Goal: Information Seeking & Learning: Compare options

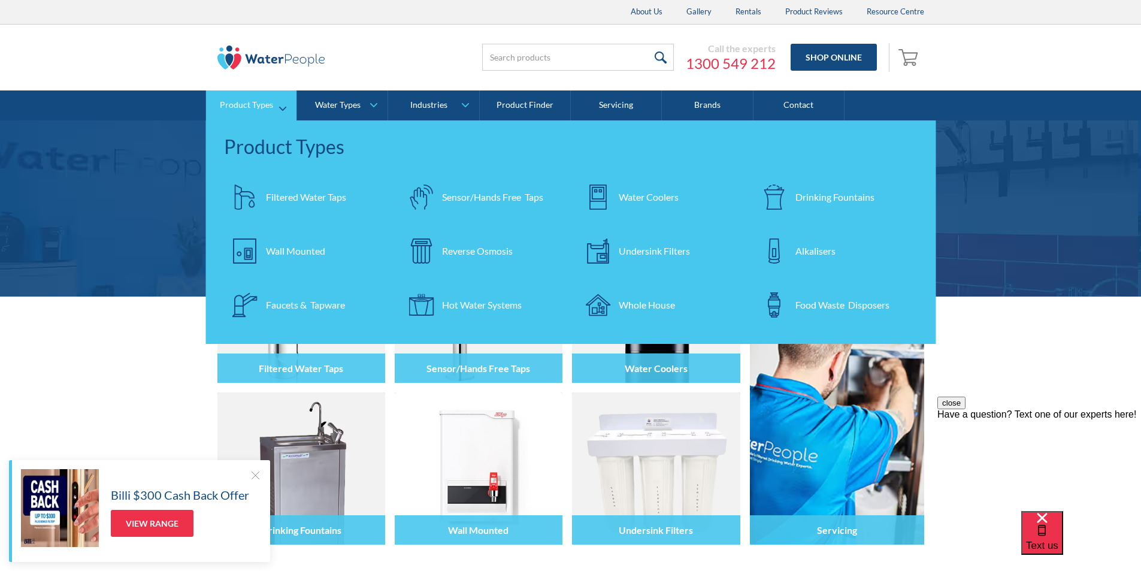
click at [291, 197] on div "Filtered Water Taps" at bounding box center [306, 197] width 80 height 14
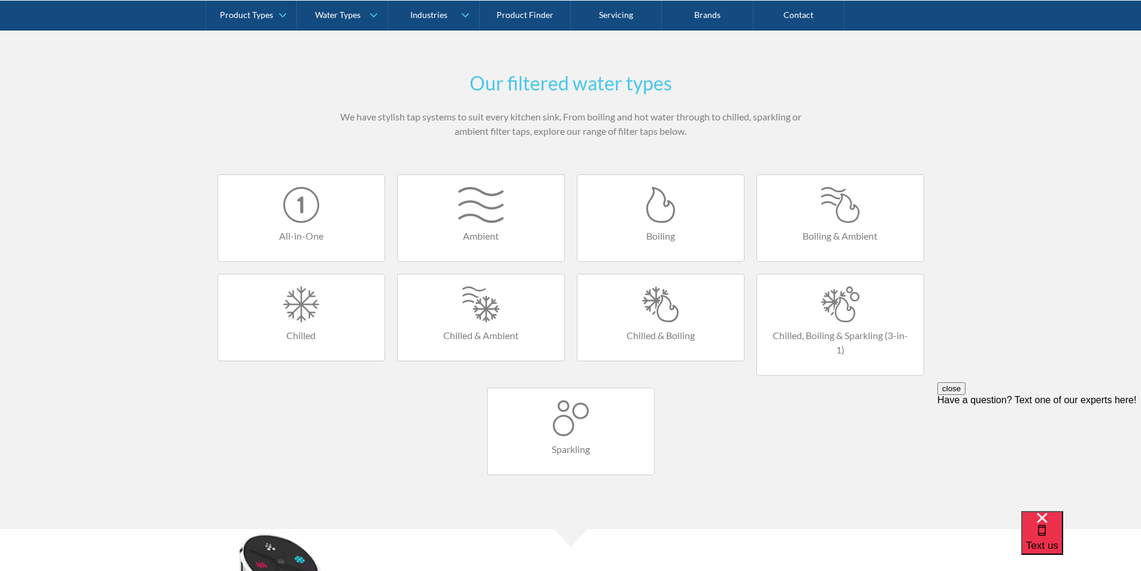
click at [574, 419] on div at bounding box center [571, 418] width 143 height 36
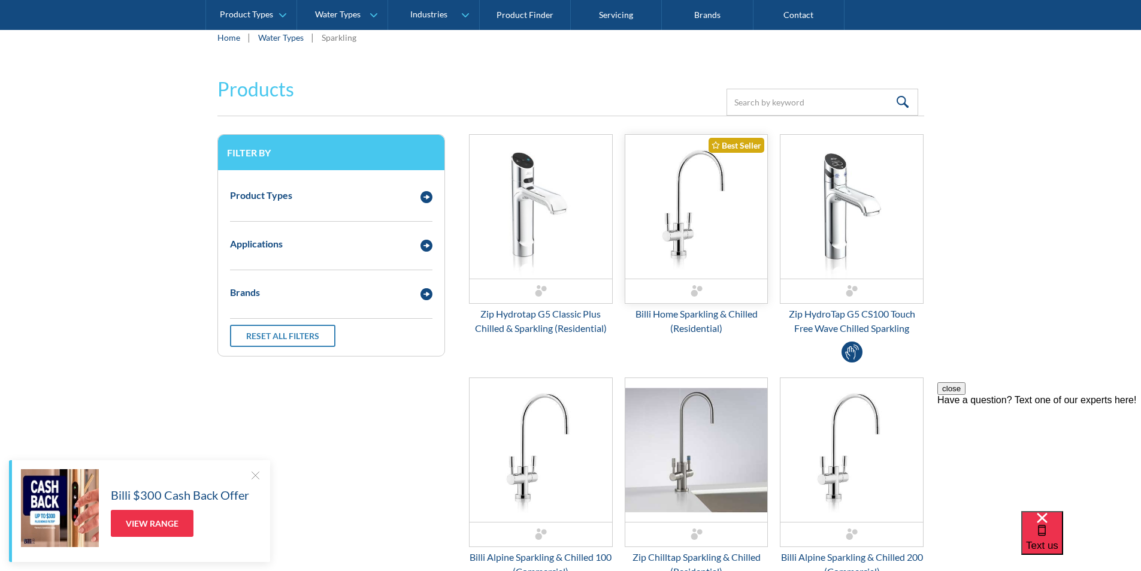
scroll to position [180, 0]
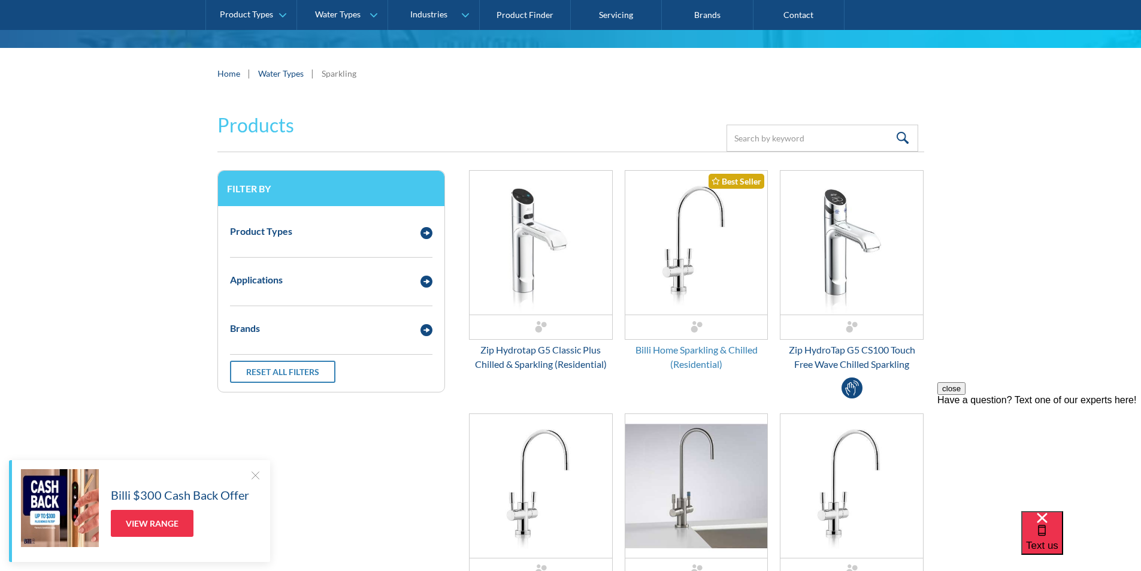
click at [699, 353] on div "Billi Home Sparkling & Chilled (Residential)" at bounding box center [697, 357] width 144 height 29
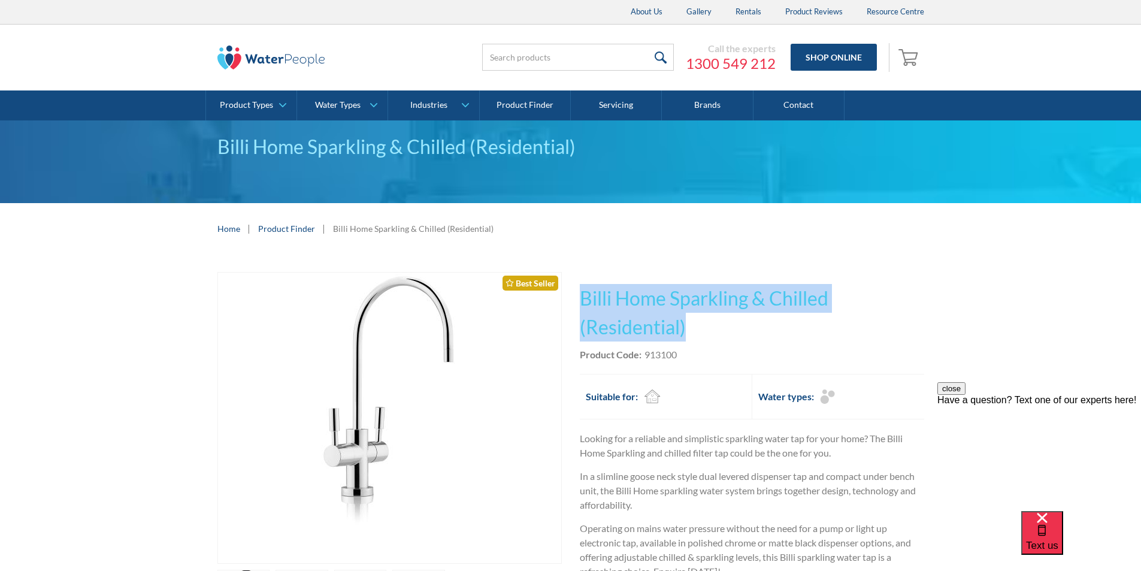
drag, startPoint x: 689, startPoint y: 329, endPoint x: 581, endPoint y: 290, distance: 114.7
click at [581, 290] on h1 "Billi Home Sparkling & Chilled (Residential)" at bounding box center [752, 313] width 344 height 58
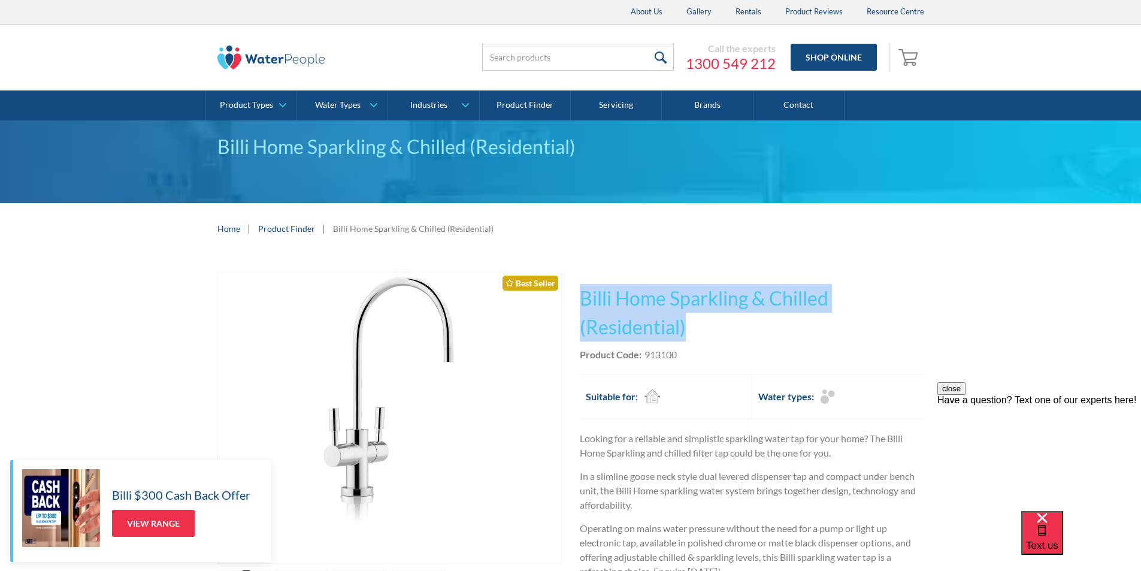
copy h1 "Billi Home Sparkling & Chilled (Residential)"
click at [550, 397] on link "Fits Most Brands Best Seller" at bounding box center [389, 418] width 344 height 292
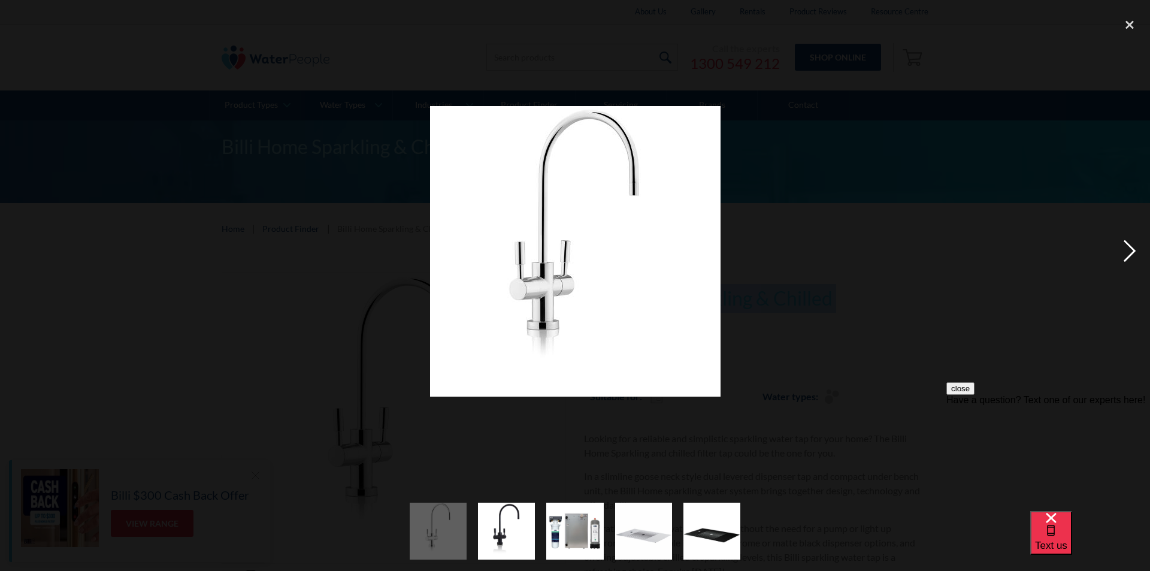
click at [1127, 248] on div "next image" at bounding box center [1130, 251] width 41 height 480
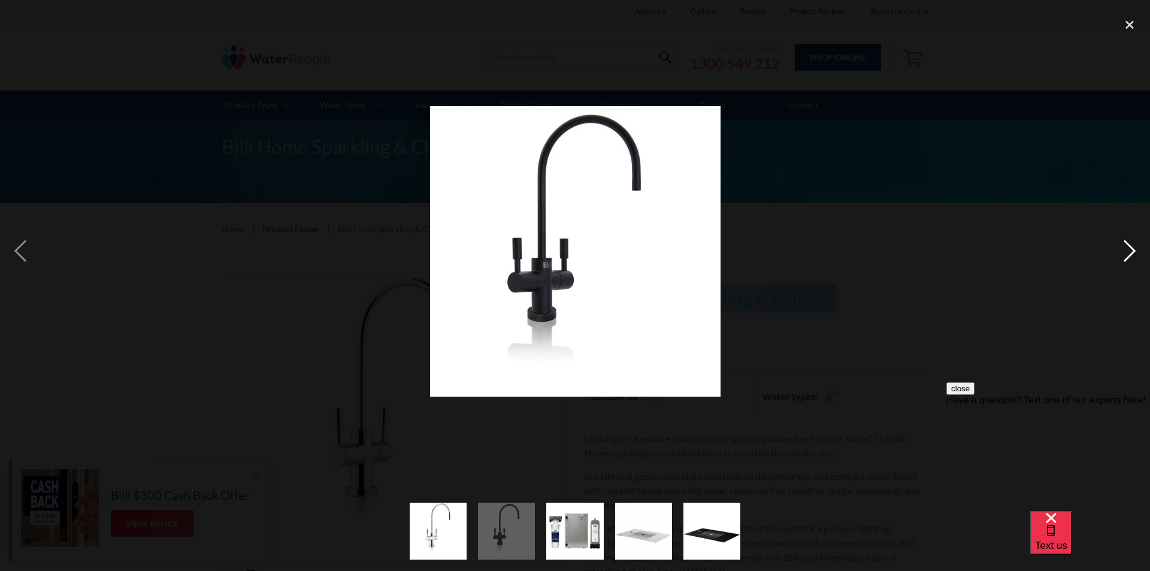
click at [1127, 248] on div "next image" at bounding box center [1130, 251] width 41 height 480
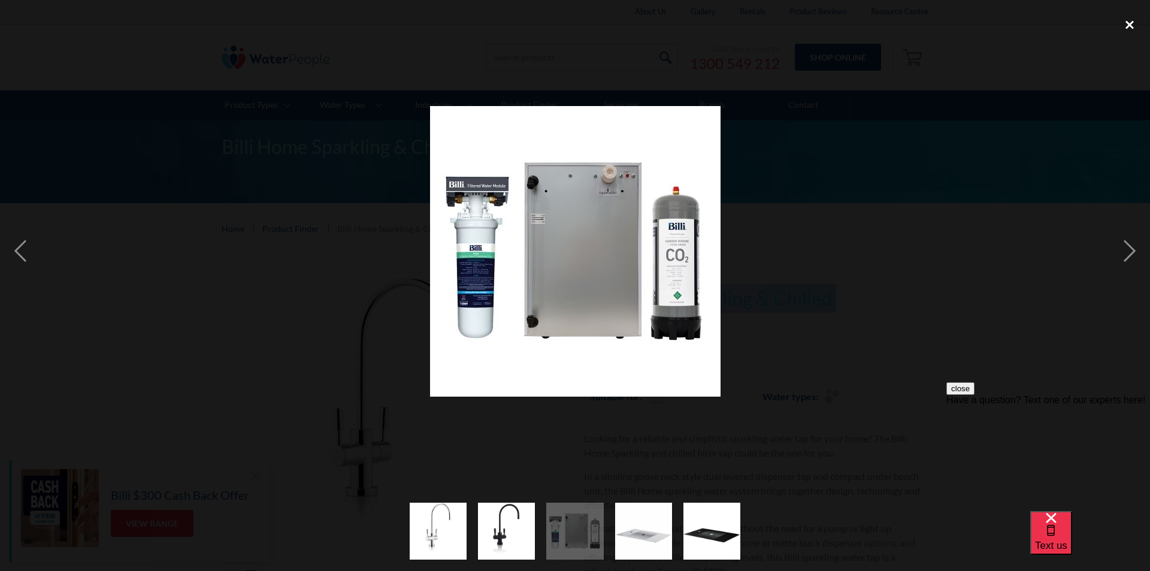
click at [1128, 23] on div "close lightbox" at bounding box center [1130, 24] width 41 height 26
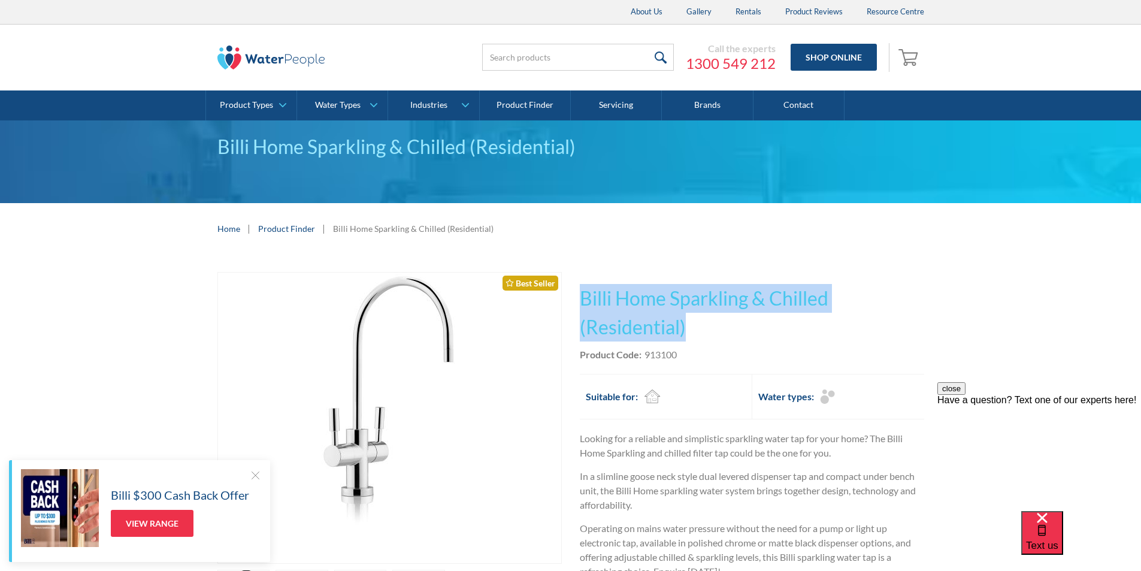
copy h1 "Billi Home Sparkling & Chilled (Residential)"
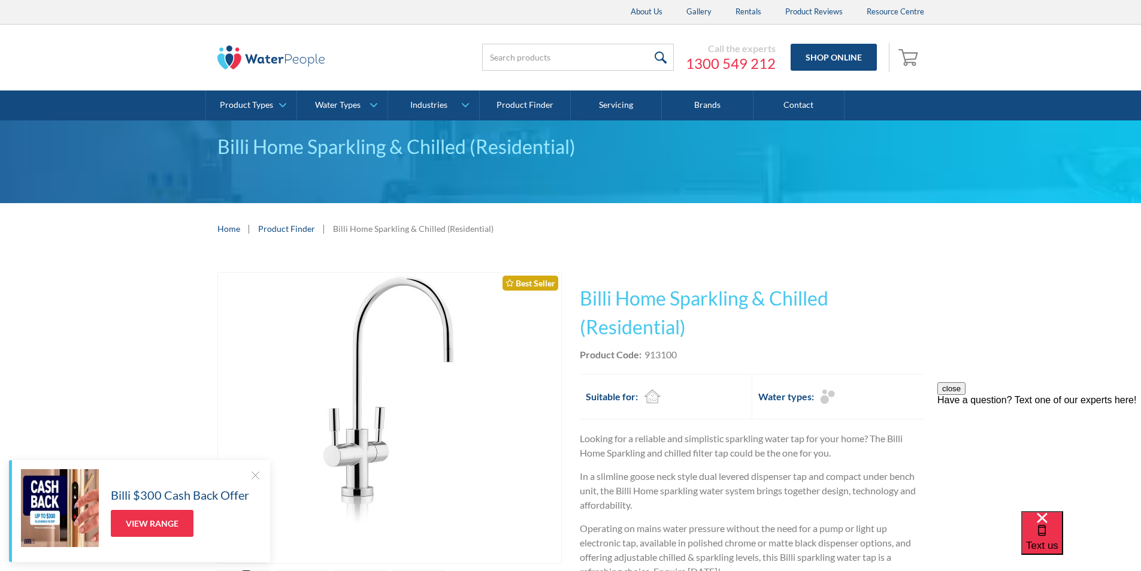
click at [711, 352] on div "Product Code: 913100" at bounding box center [752, 354] width 344 height 14
drag, startPoint x: 686, startPoint y: 354, endPoint x: 640, endPoint y: 352, distance: 46.2
click at [640, 352] on div "Product Code: 913100" at bounding box center [752, 354] width 344 height 14
copy div "913100"
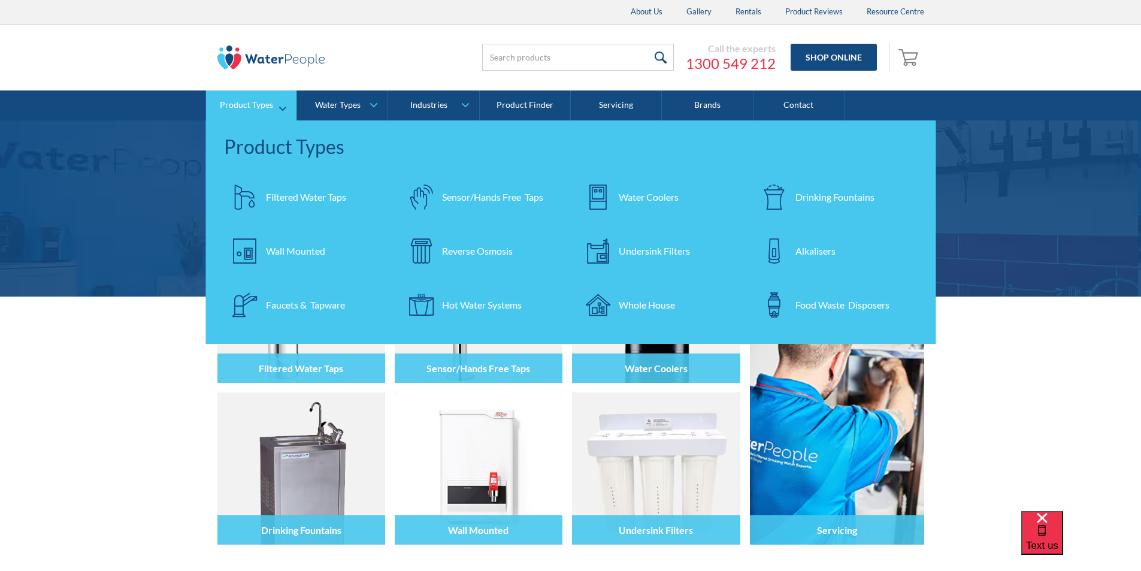
click at [303, 198] on div "Filtered Water Taps" at bounding box center [306, 197] width 80 height 14
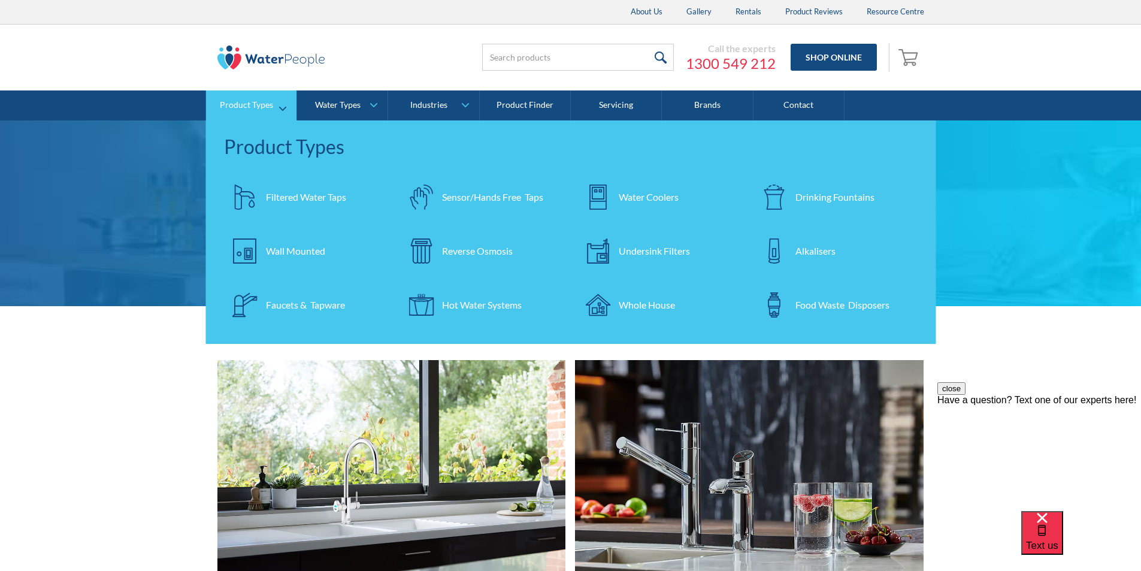
click at [643, 253] on div "Undersink Filters" at bounding box center [654, 251] width 71 height 14
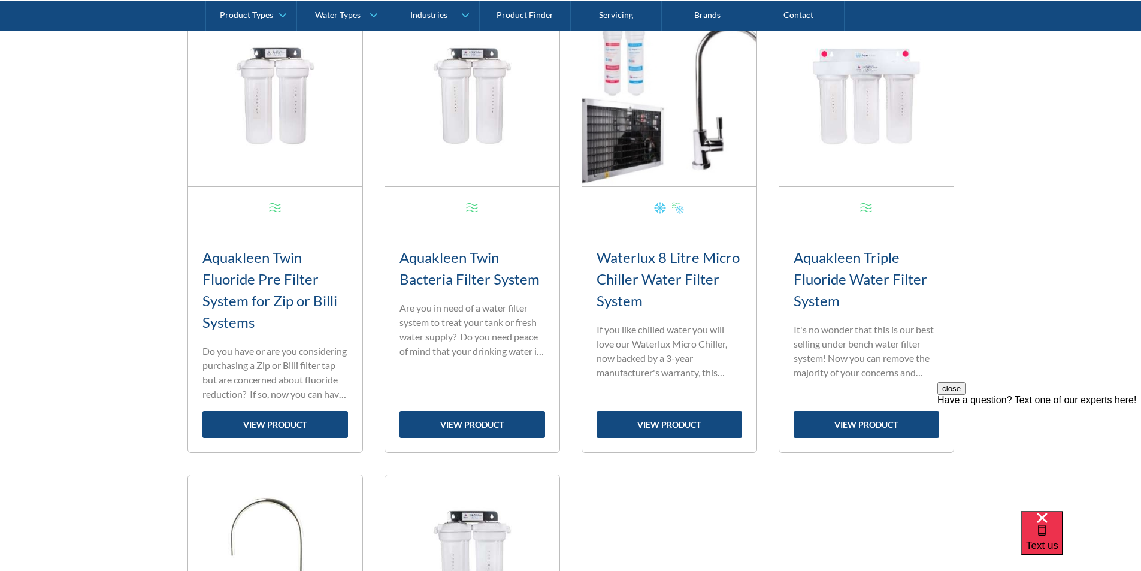
scroll to position [959, 0]
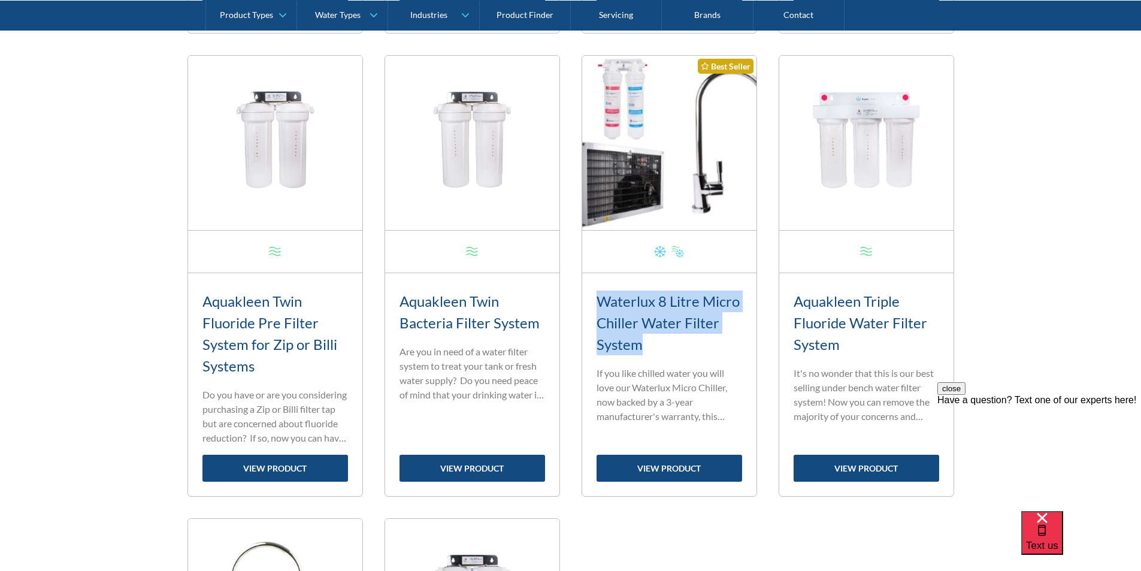
drag, startPoint x: 597, startPoint y: 300, endPoint x: 720, endPoint y: 344, distance: 131.3
click at [720, 344] on h3 "Waterlux 8 Litre Micro Chiller Water Filter System" at bounding box center [670, 323] width 146 height 65
copy h3 "Waterlux 8 Litre Micro Chiller Water Filter System"
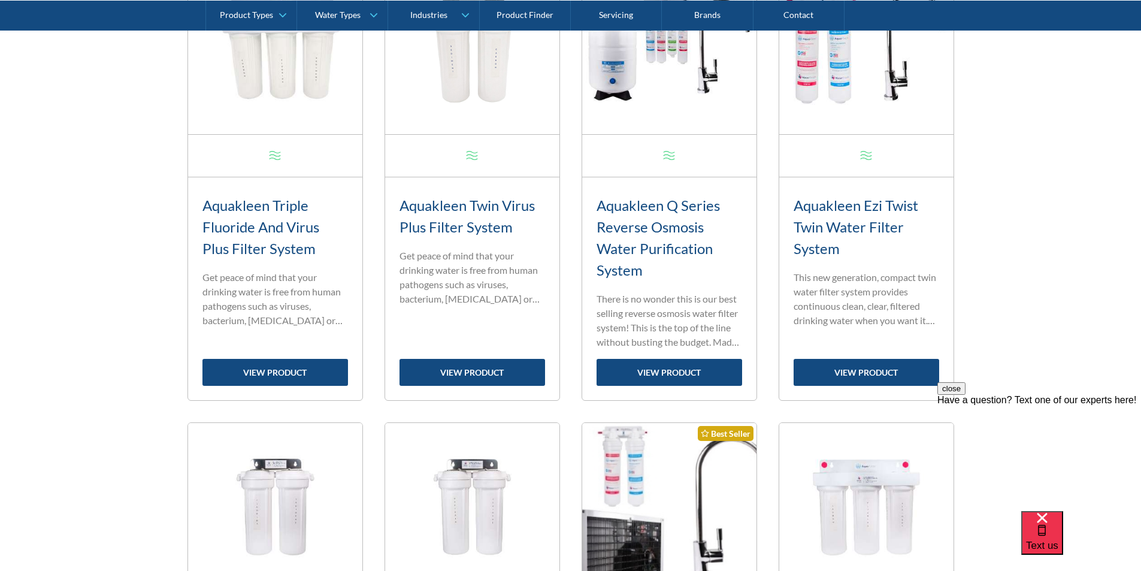
scroll to position [419, 0]
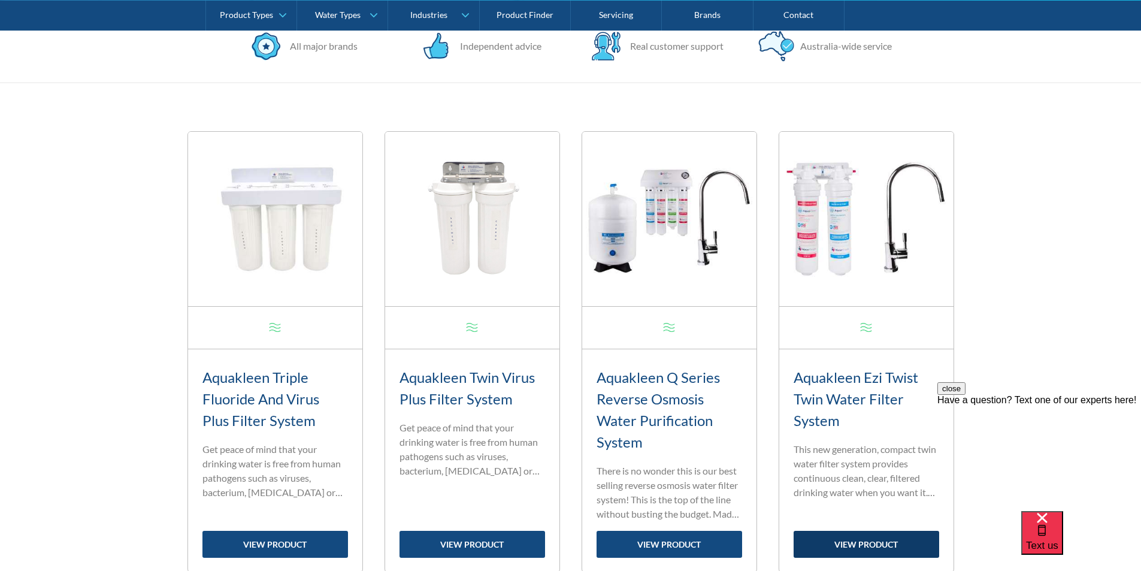
click at [894, 540] on link "view product" at bounding box center [867, 544] width 146 height 27
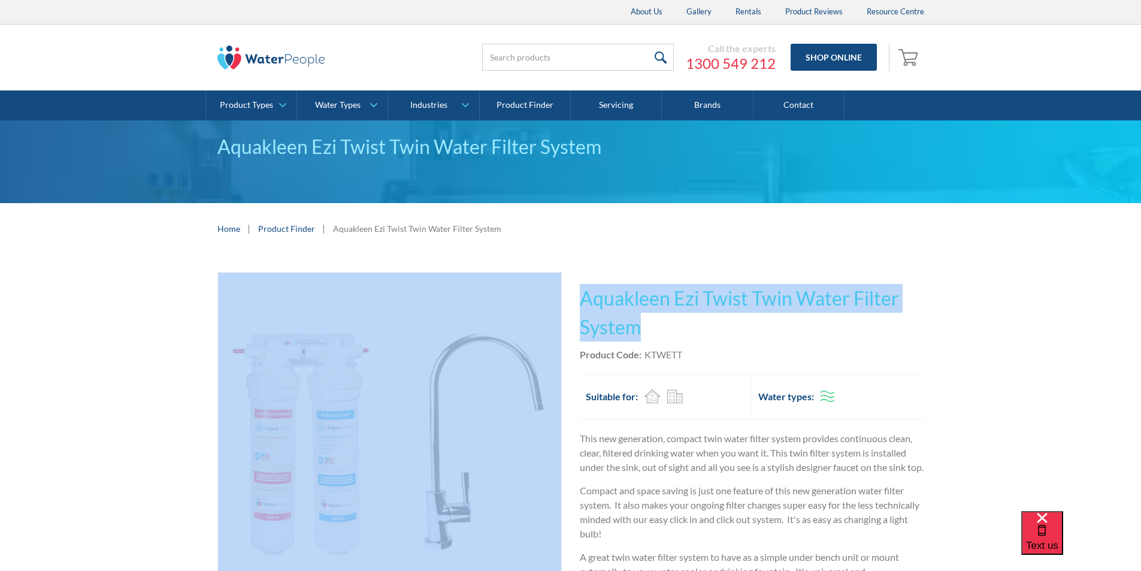
drag, startPoint x: 650, startPoint y: 326, endPoint x: 569, endPoint y: 298, distance: 85.4
click at [570, 298] on div "Play video Fits Most Brands Best Seller No items found. This tap design is incl…" at bounding box center [570, 464] width 707 height 385
copy div "Fits Most Brands Best Seller No items found. This tap design is included in our…"
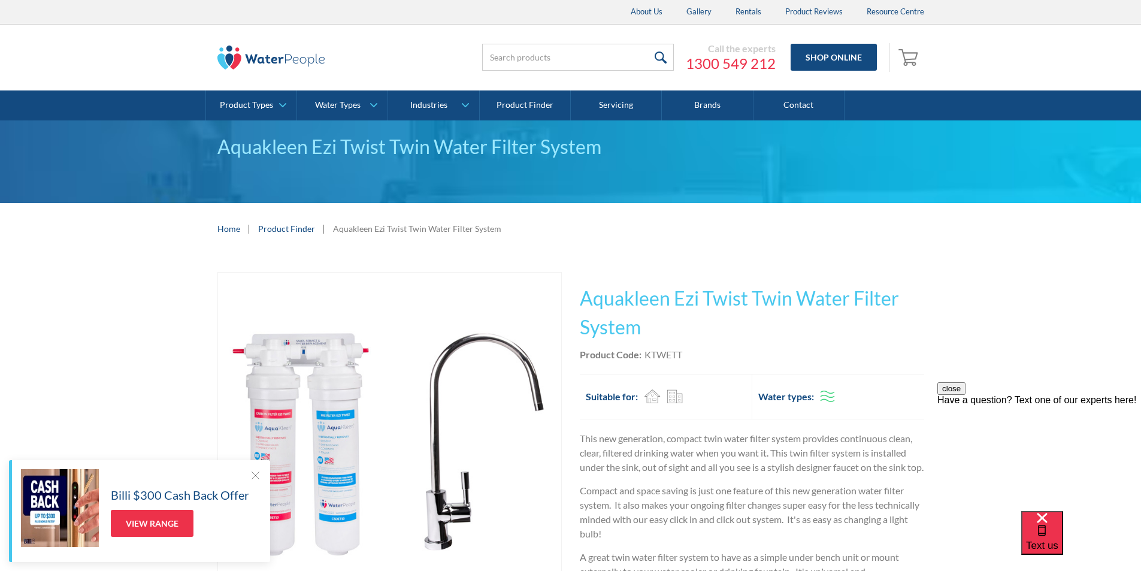
click at [695, 357] on div "Product Code: KTWETT" at bounding box center [752, 354] width 344 height 14
drag, startPoint x: 688, startPoint y: 352, endPoint x: 643, endPoint y: 356, distance: 44.5
click at [643, 355] on div "Product Code: KTWETT" at bounding box center [752, 354] width 344 height 14
copy div "KTWETT"
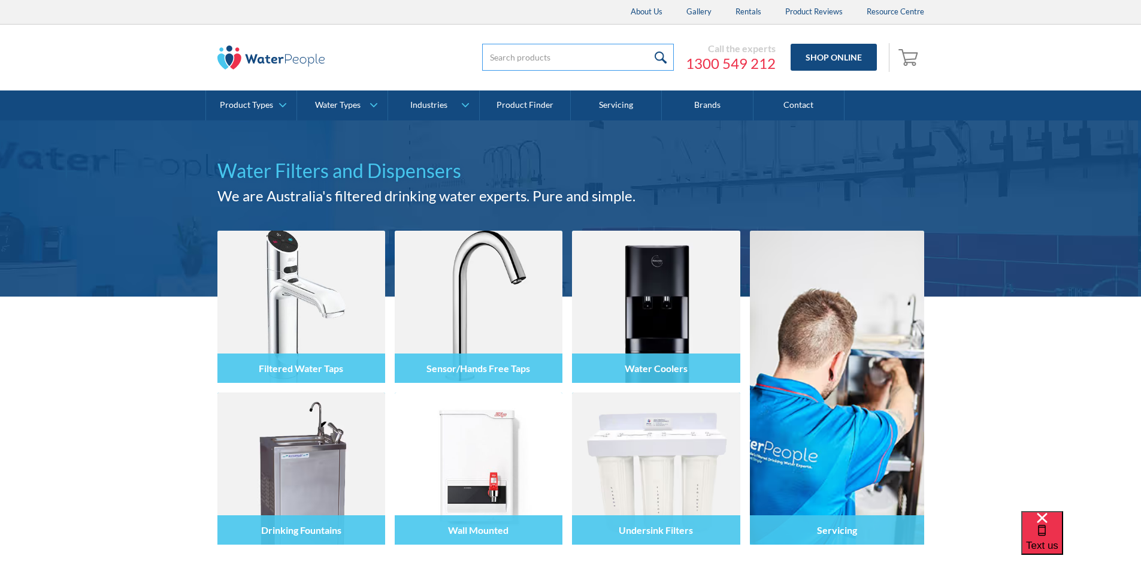
click at [504, 55] on input "search" at bounding box center [578, 57] width 192 height 27
type input "BIBO"
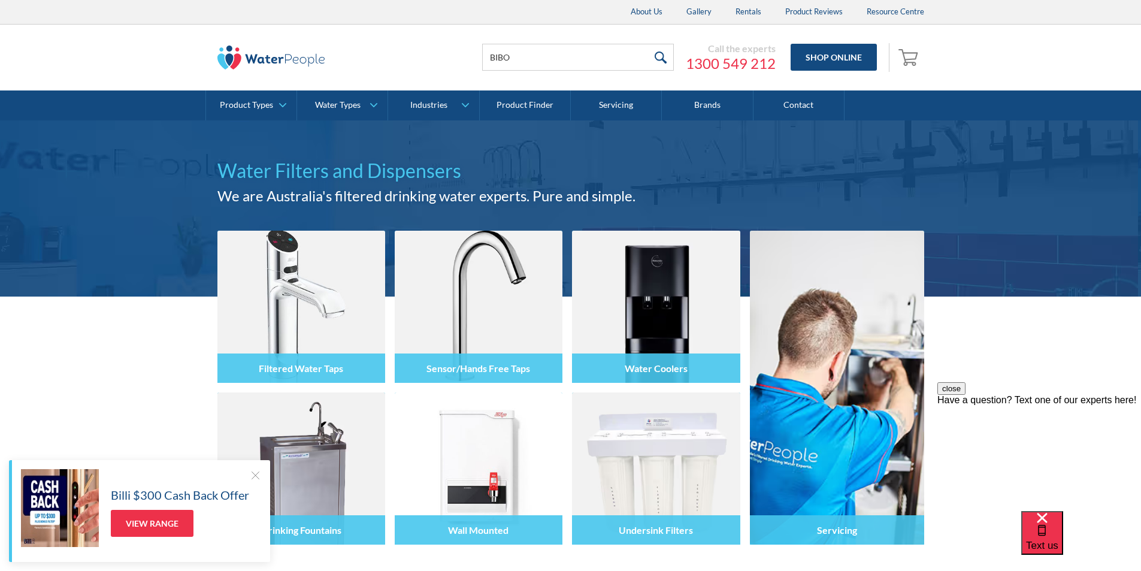
click at [658, 55] on input "submit" at bounding box center [661, 57] width 26 height 27
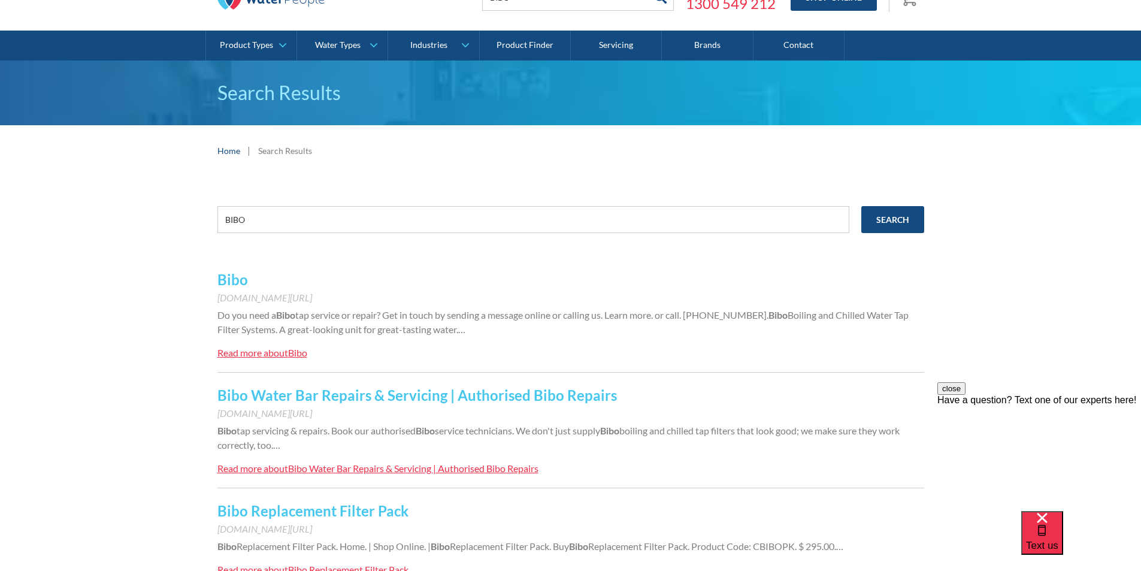
click at [230, 285] on link "Bibo" at bounding box center [232, 279] width 31 height 17
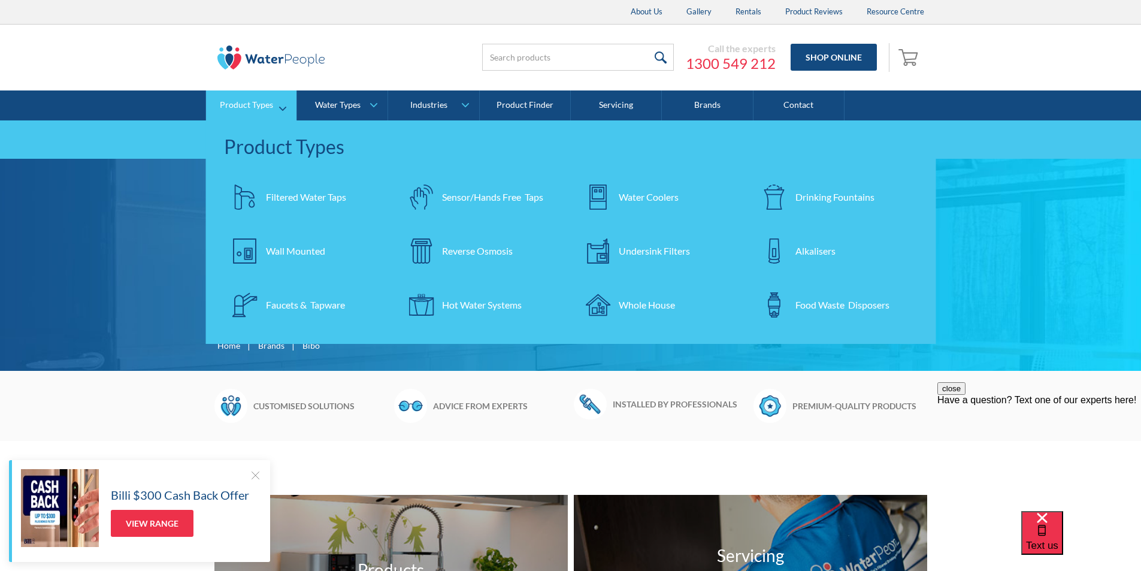
click at [637, 196] on div "Water Coolers" at bounding box center [649, 197] width 60 height 14
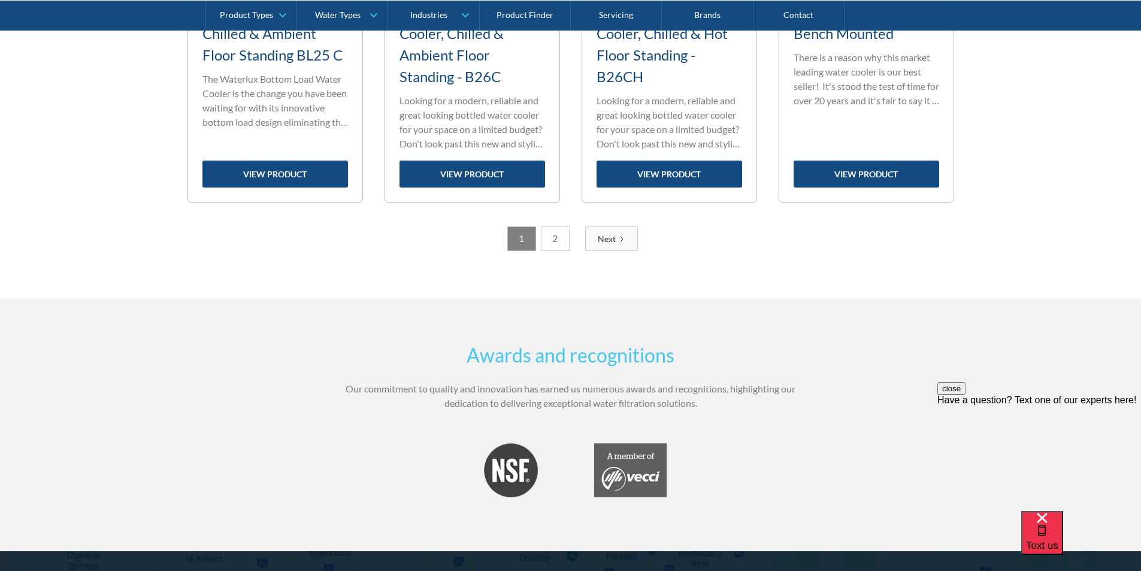
click at [554, 240] on link "2" at bounding box center [555, 238] width 29 height 25
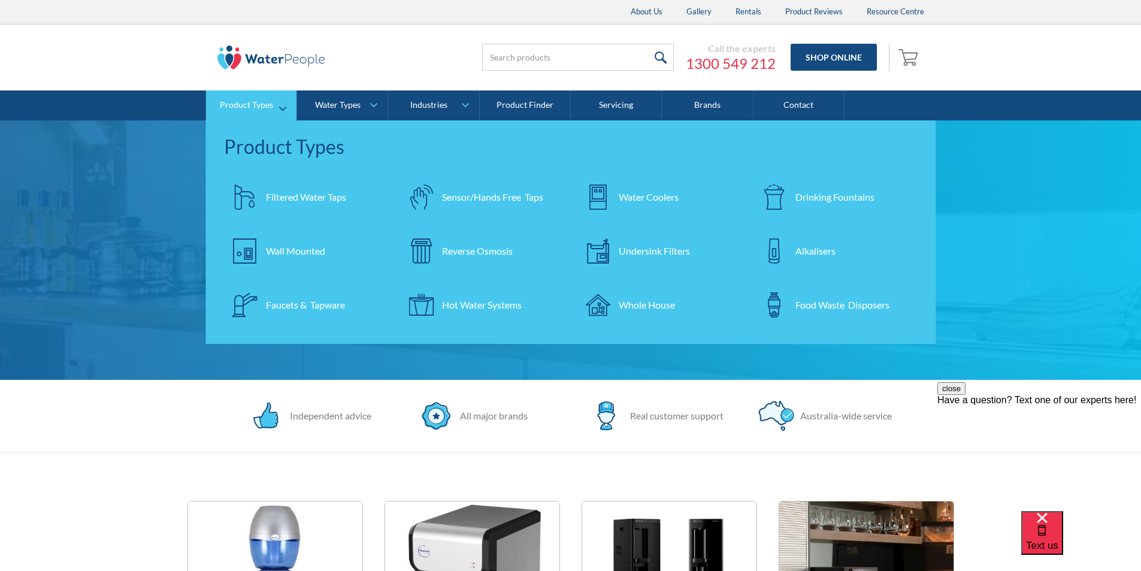
click at [818, 198] on div "Drinking Fountains" at bounding box center [835, 197] width 79 height 14
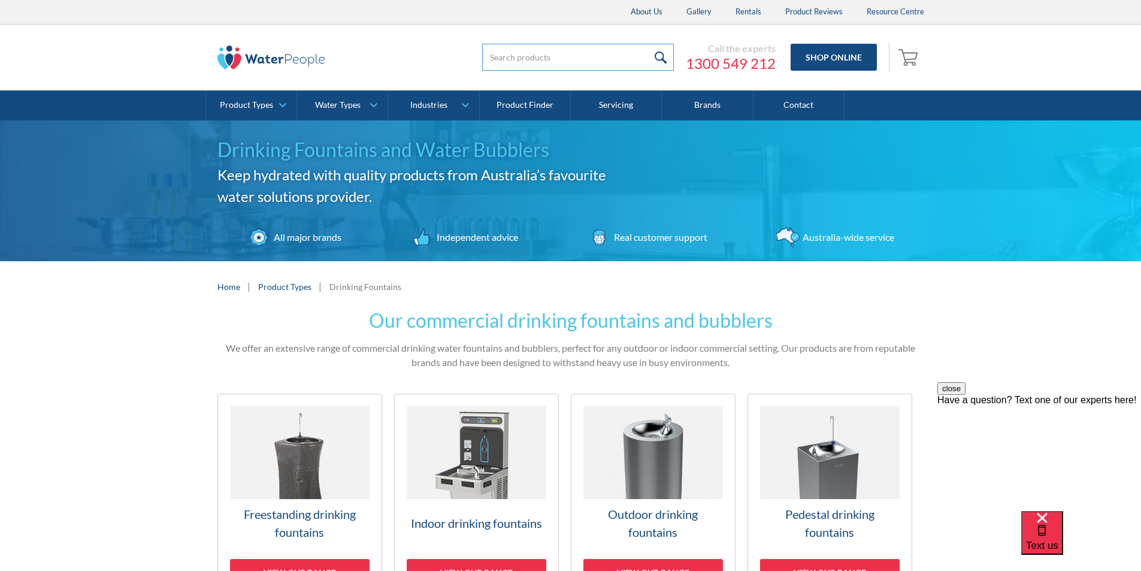
click at [503, 59] on input "search" at bounding box center [578, 57] width 192 height 27
type input "BIBO"
click at [661, 54] on input "submit" at bounding box center [661, 57] width 26 height 27
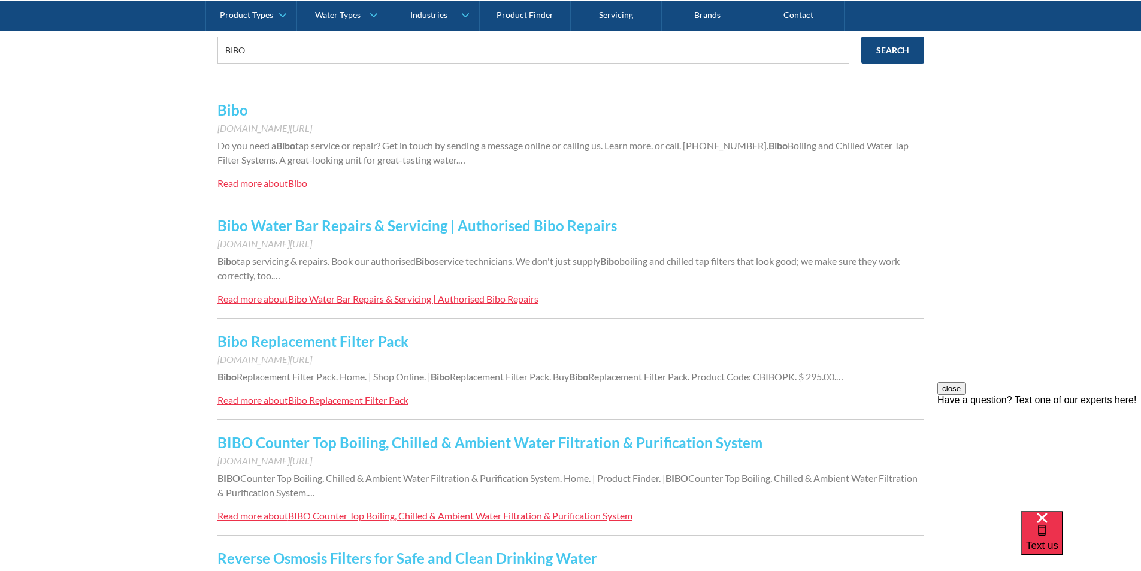
scroll to position [120, 0]
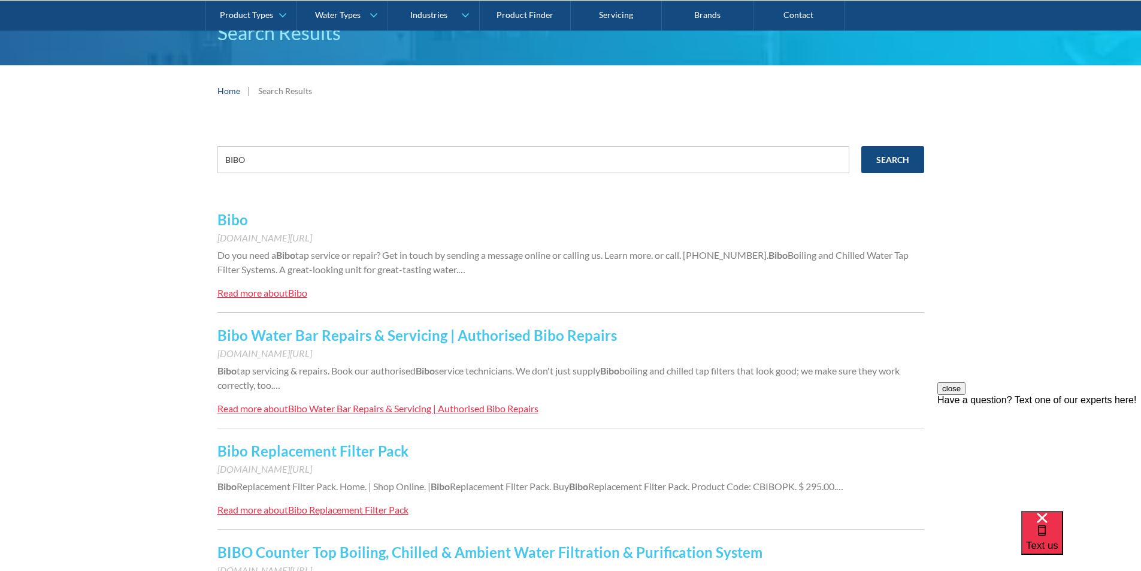
click at [235, 220] on link "Bibo" at bounding box center [232, 219] width 31 height 17
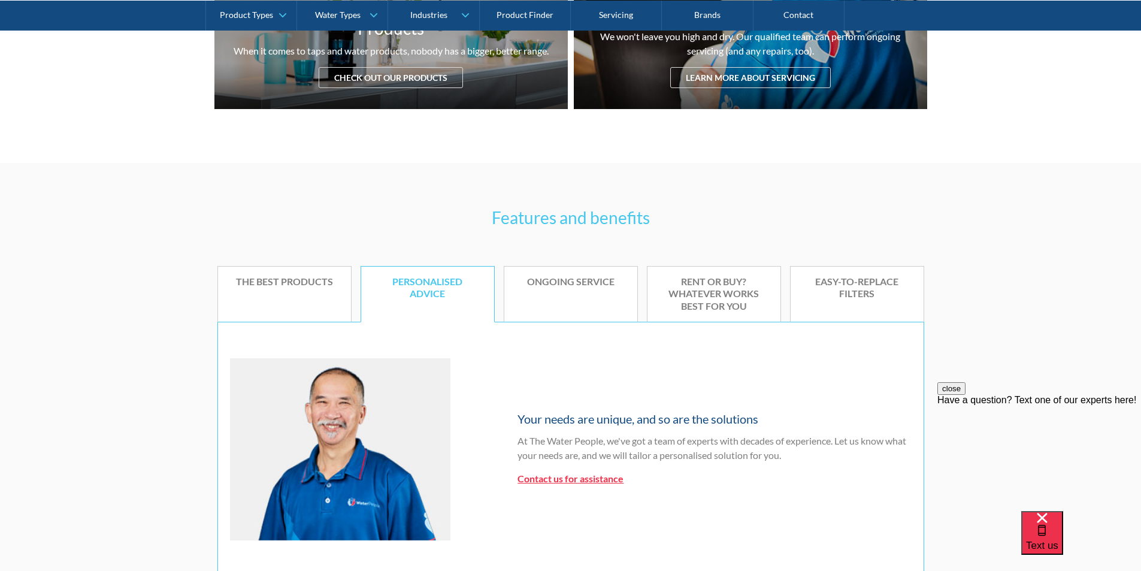
scroll to position [539, 0]
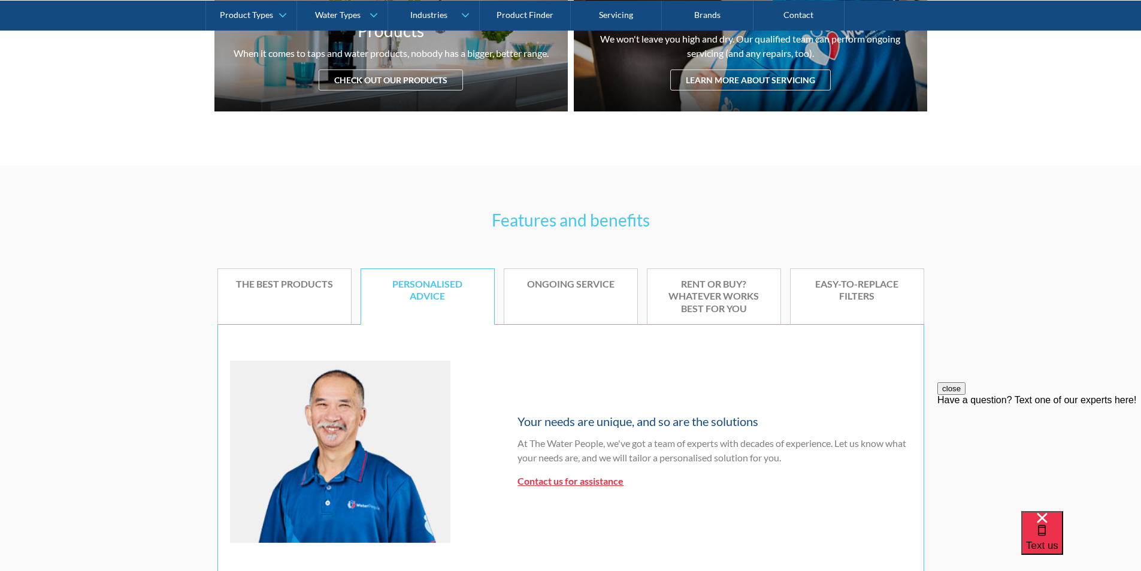
click at [302, 289] on div "The best products" at bounding box center [284, 284] width 97 height 13
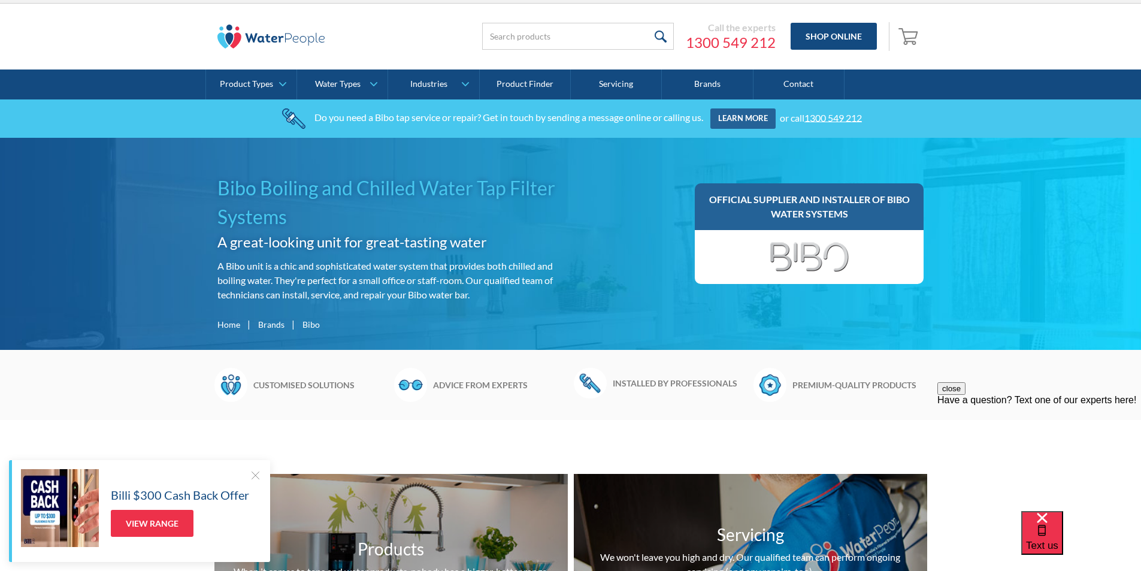
scroll to position [0, 0]
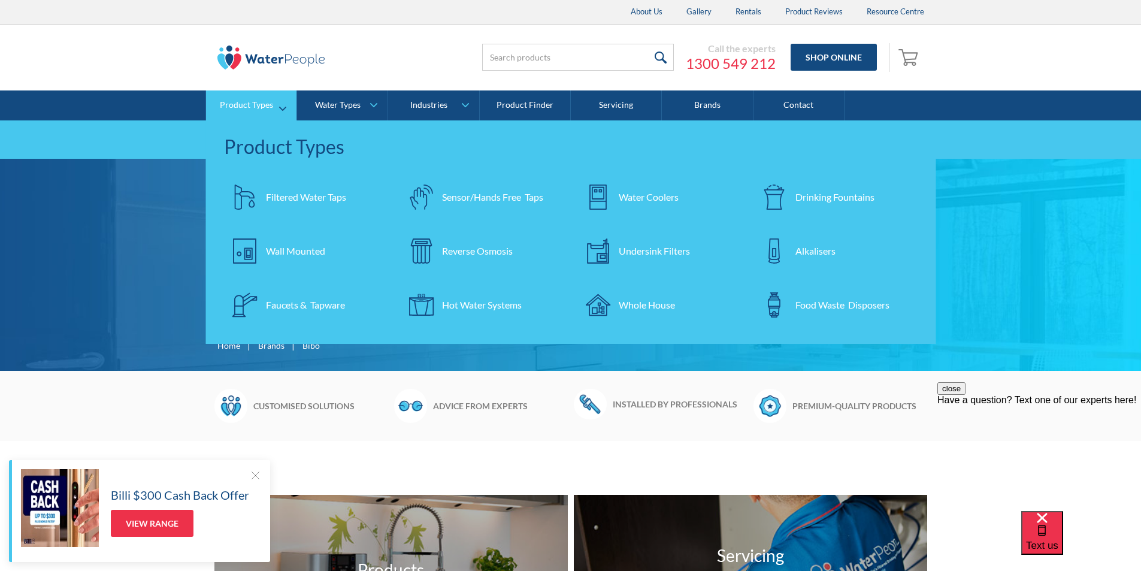
click at [285, 198] on div "Filtered Water Taps" at bounding box center [306, 197] width 80 height 14
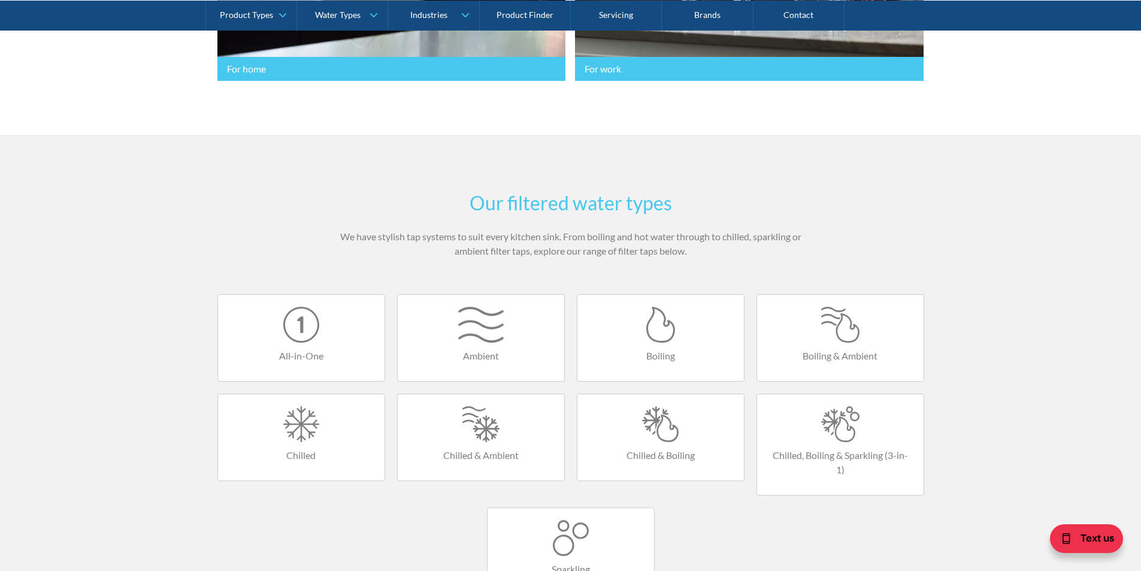
click at [841, 435] on div at bounding box center [840, 424] width 143 height 36
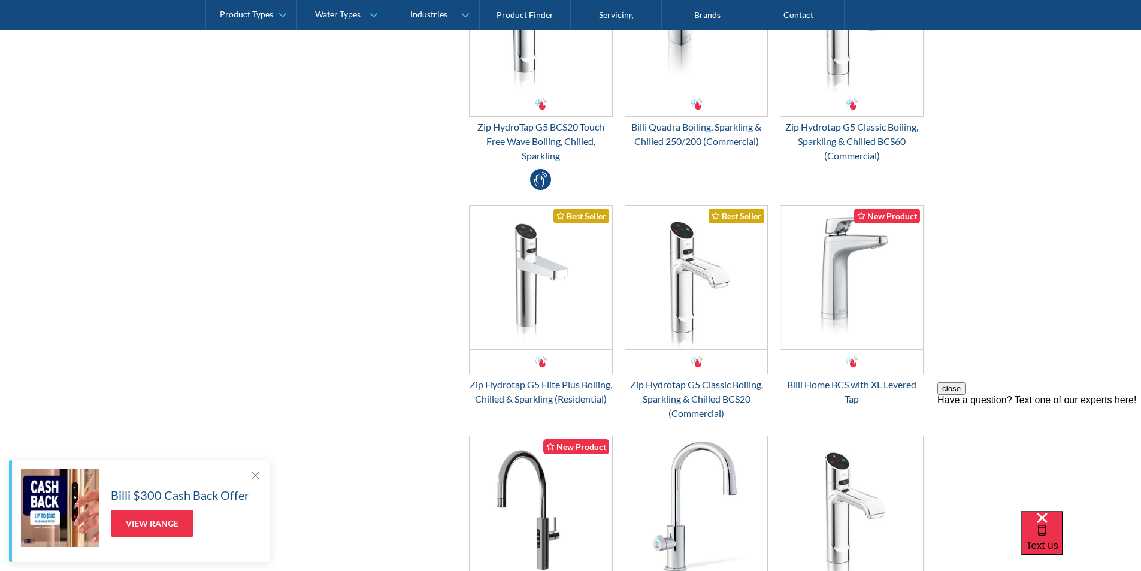
scroll to position [899, 0]
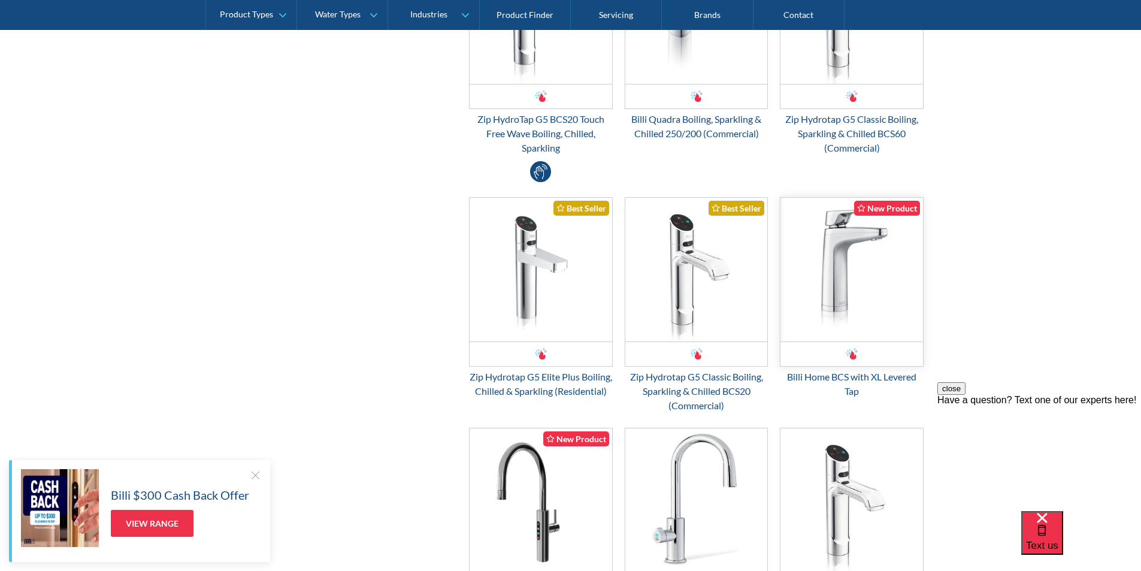
click at [840, 266] on img "Email Form 3" at bounding box center [852, 270] width 143 height 144
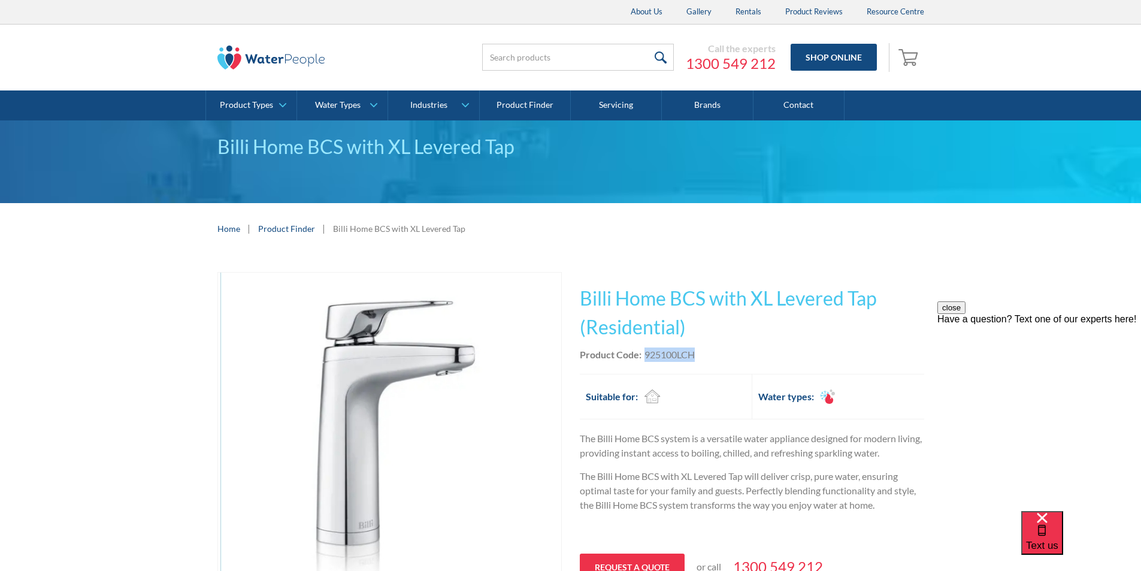
drag, startPoint x: 701, startPoint y: 354, endPoint x: 645, endPoint y: 350, distance: 56.4
click at [645, 350] on div "Product Code: 925100LCH" at bounding box center [752, 354] width 344 height 14
copy div "925100LCH"
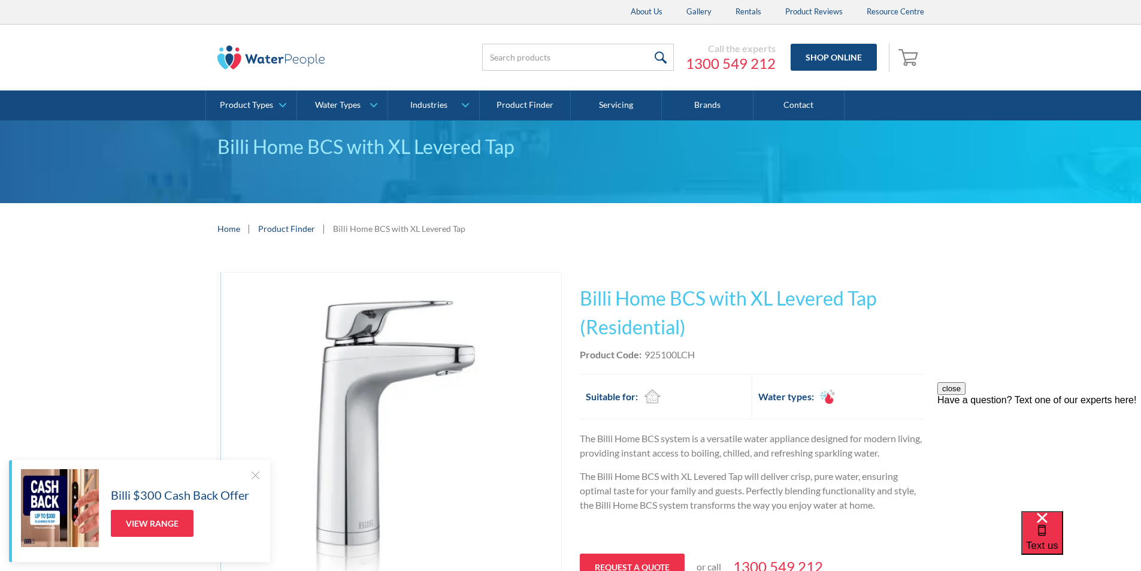
click at [702, 321] on h1 "Billi Home BCS with XL Levered Tap (Residential)" at bounding box center [752, 313] width 344 height 58
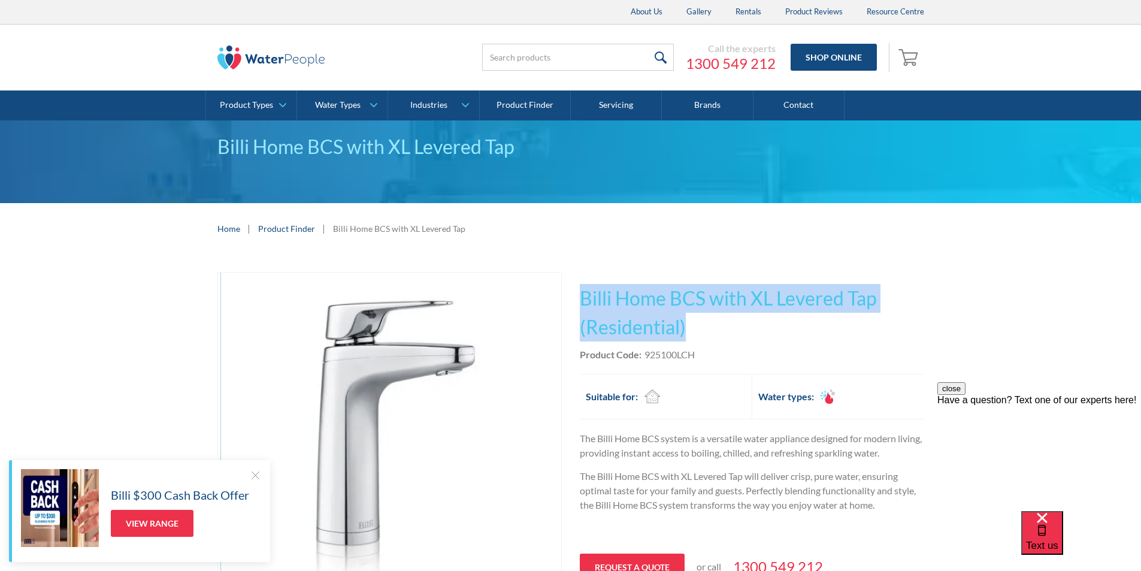
drag, startPoint x: 688, startPoint y: 322, endPoint x: 576, endPoint y: 288, distance: 117.9
click at [576, 288] on div "Play video Fits Most Brands Best Seller No items found. This tap design is incl…" at bounding box center [570, 472] width 707 height 400
copy h1 "Billi Home BCS with XL Levered Tap (Residential)"
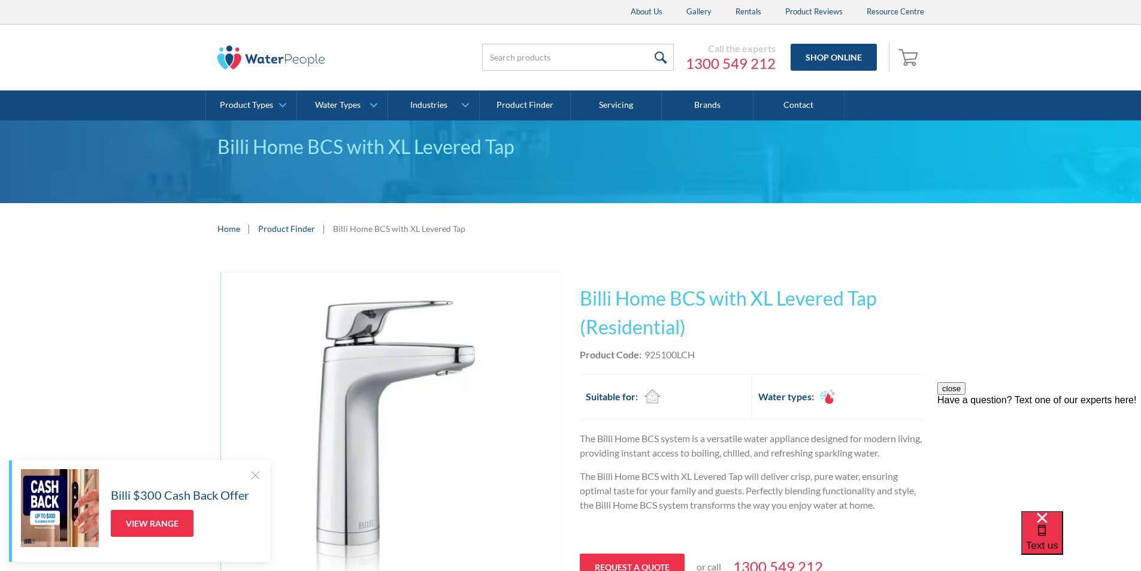
click at [694, 353] on div "925100LCH" at bounding box center [670, 354] width 50 height 14
drag, startPoint x: 697, startPoint y: 350, endPoint x: 646, endPoint y: 350, distance: 50.9
click at [646, 349] on div "Product Code: 925100LCH" at bounding box center [752, 354] width 344 height 14
copy div "925100LCH"
